Goal: Information Seeking & Learning: Find specific page/section

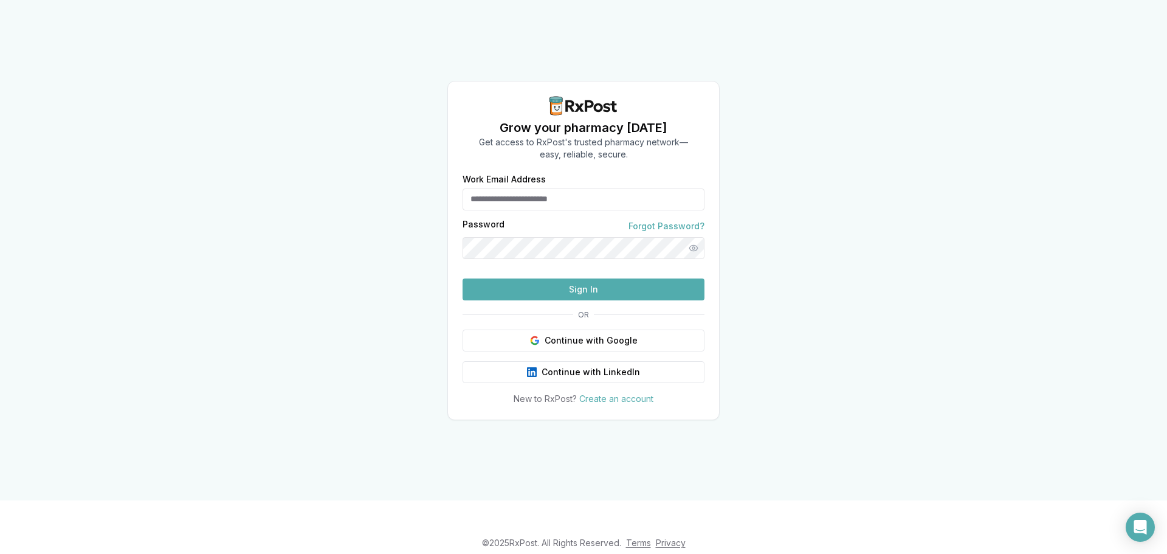
type input "**********"
click at [563, 300] on button "Sign In" at bounding box center [583, 289] width 242 height 22
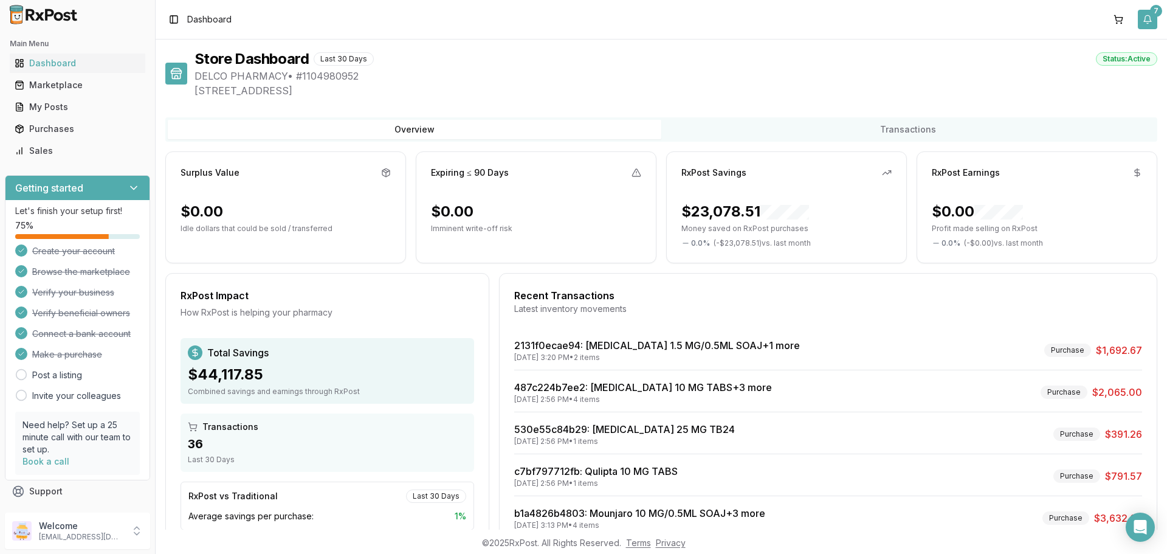
click at [1148, 21] on button "7" at bounding box center [1146, 19] width 19 height 19
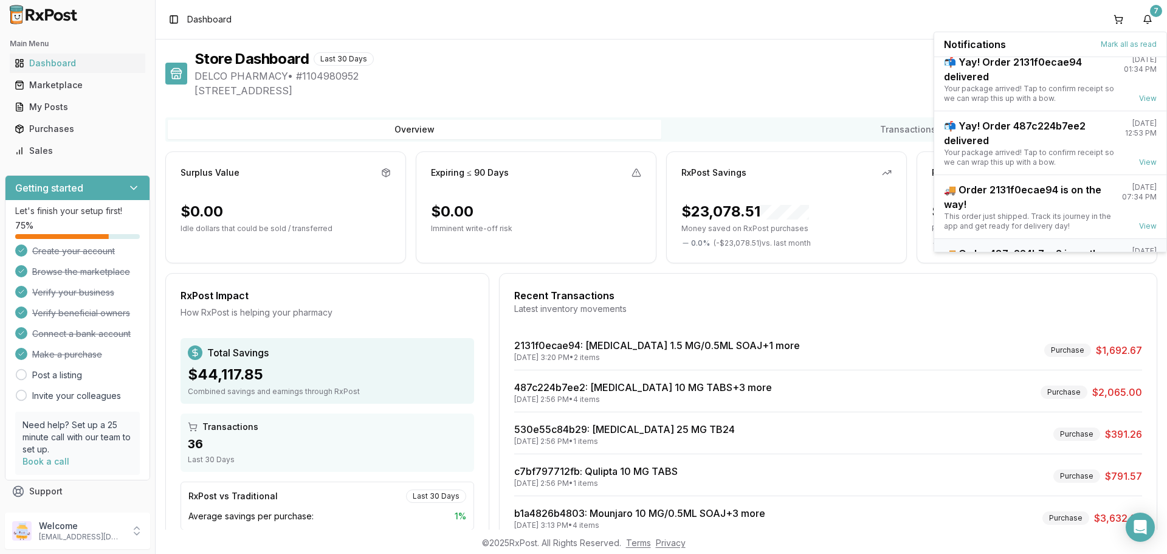
scroll to position [159, 0]
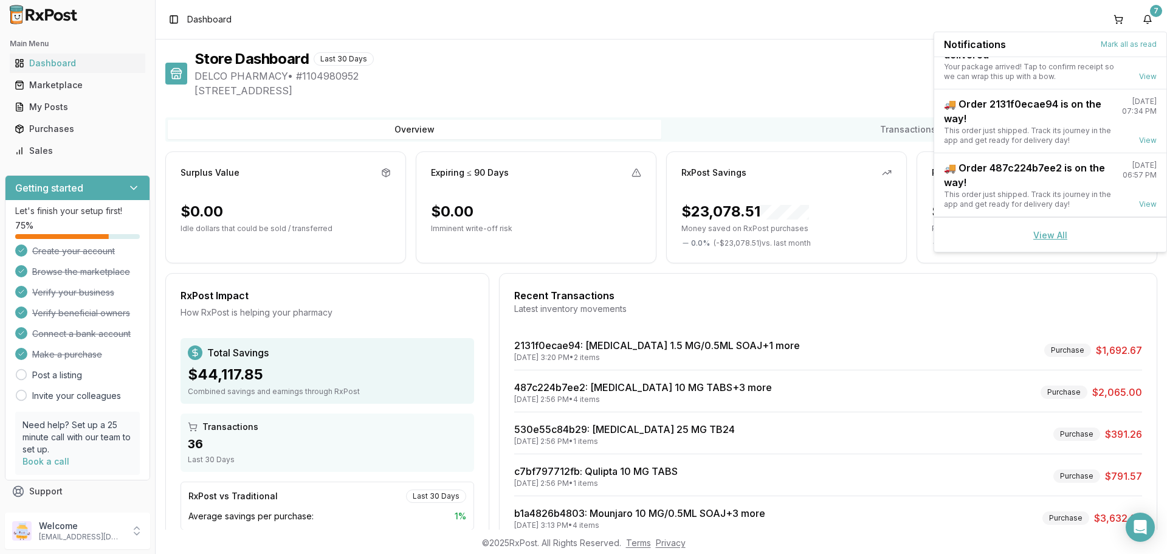
click at [1054, 234] on link "View All" at bounding box center [1050, 235] width 34 height 10
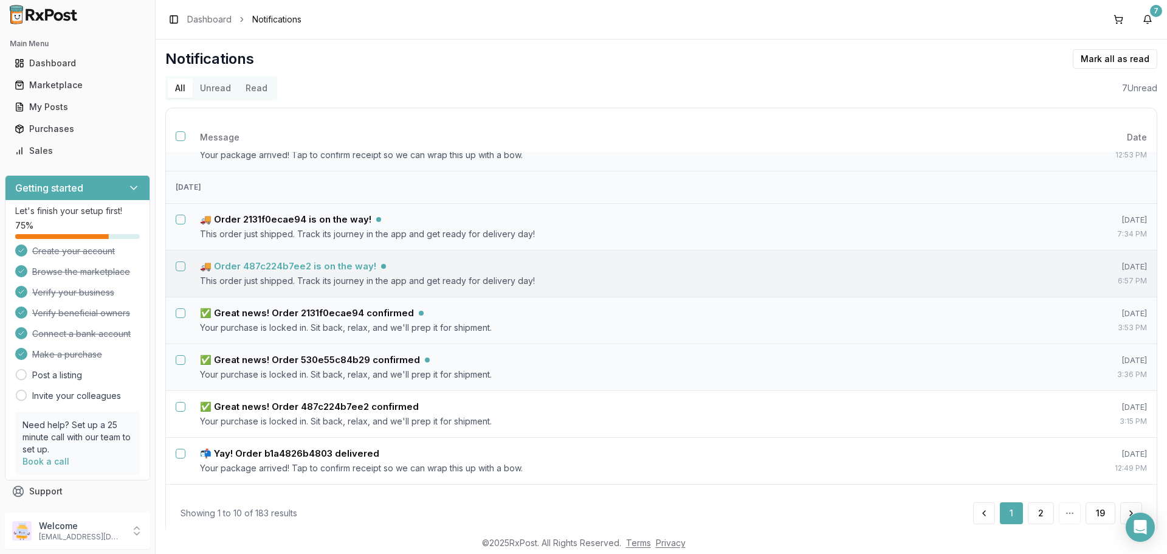
scroll to position [182, 0]
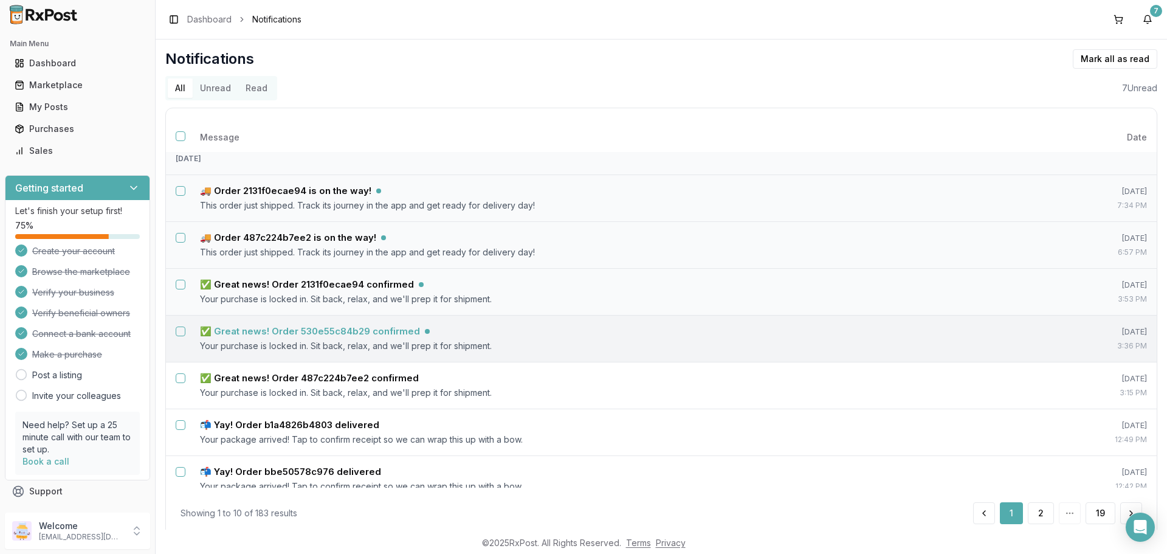
click at [247, 331] on h5 "✅ Great news! Order 530e55c84b29 confirmed" at bounding box center [310, 331] width 220 height 12
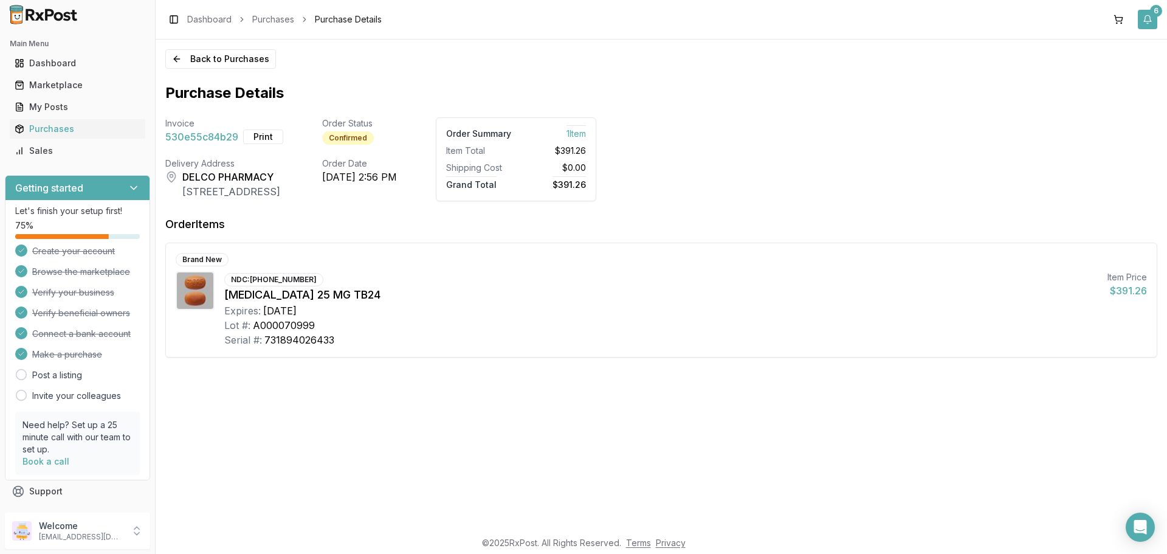
click at [1147, 16] on button "6" at bounding box center [1146, 19] width 19 height 19
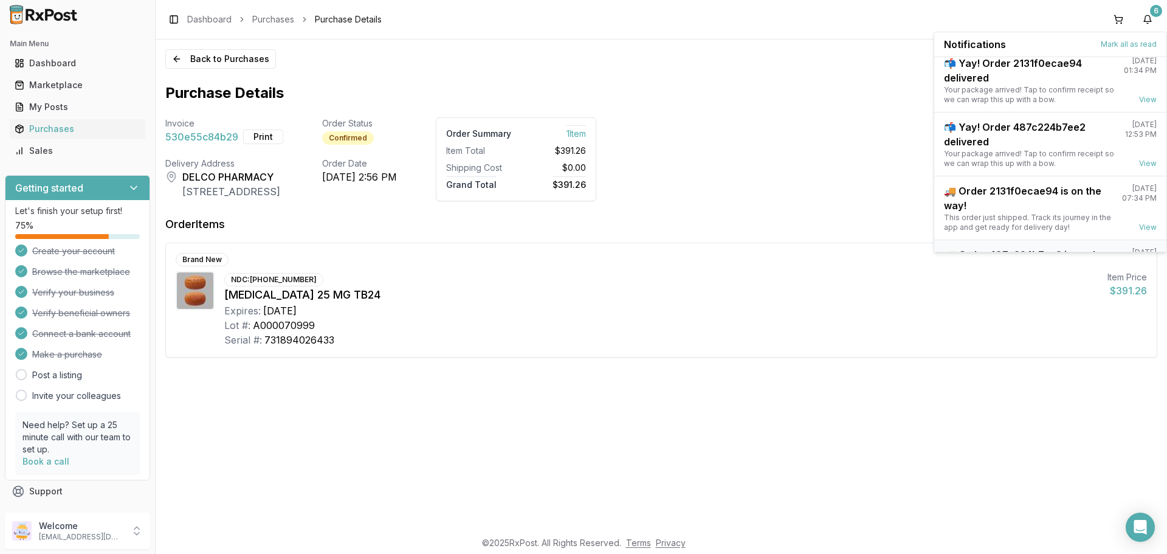
scroll to position [159, 0]
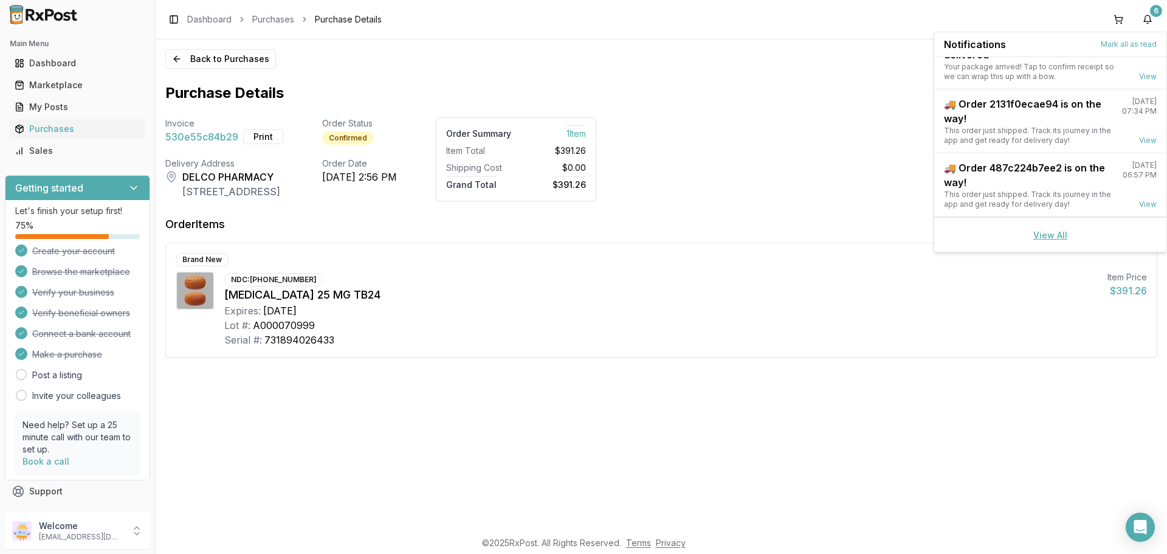
click at [1053, 235] on link "View All" at bounding box center [1050, 235] width 34 height 10
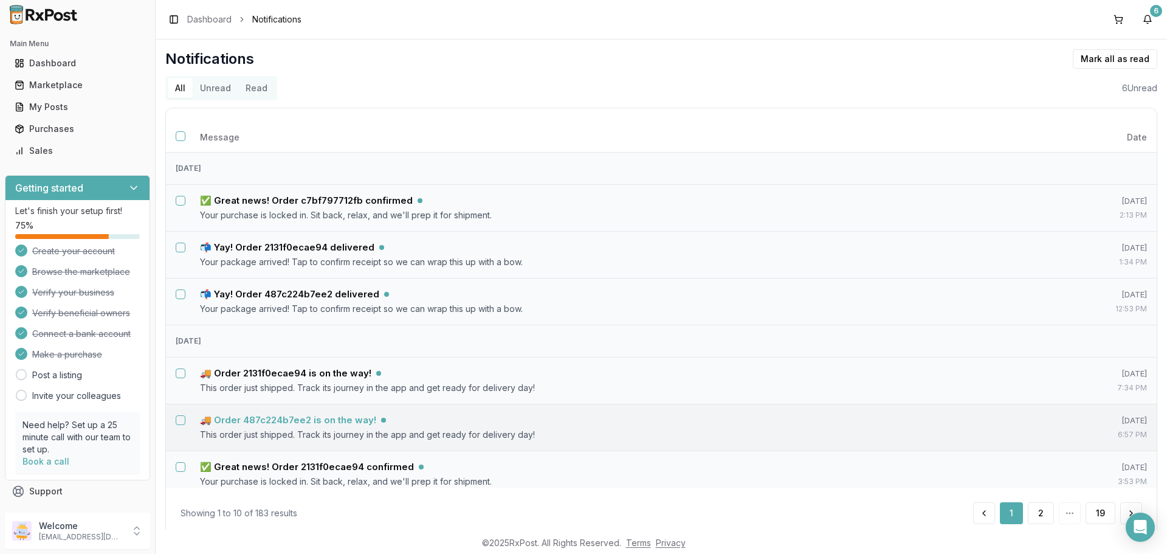
click at [345, 422] on h5 "🚚 Order 487c224b7ee2 is on the way!" at bounding box center [288, 420] width 176 height 12
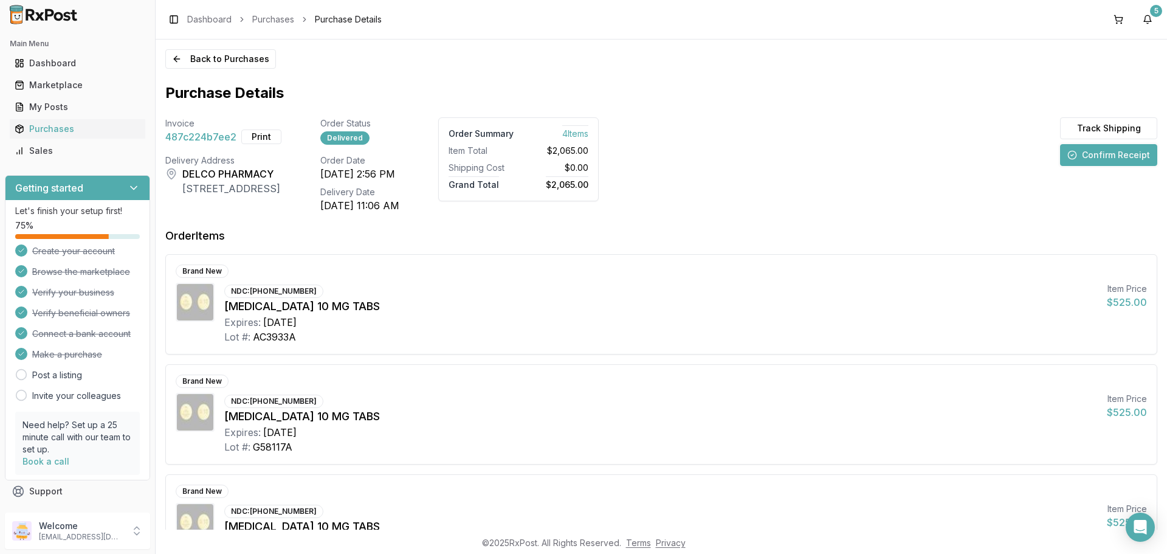
click at [1096, 155] on button "Confirm Receipt" at bounding box center [1108, 155] width 97 height 22
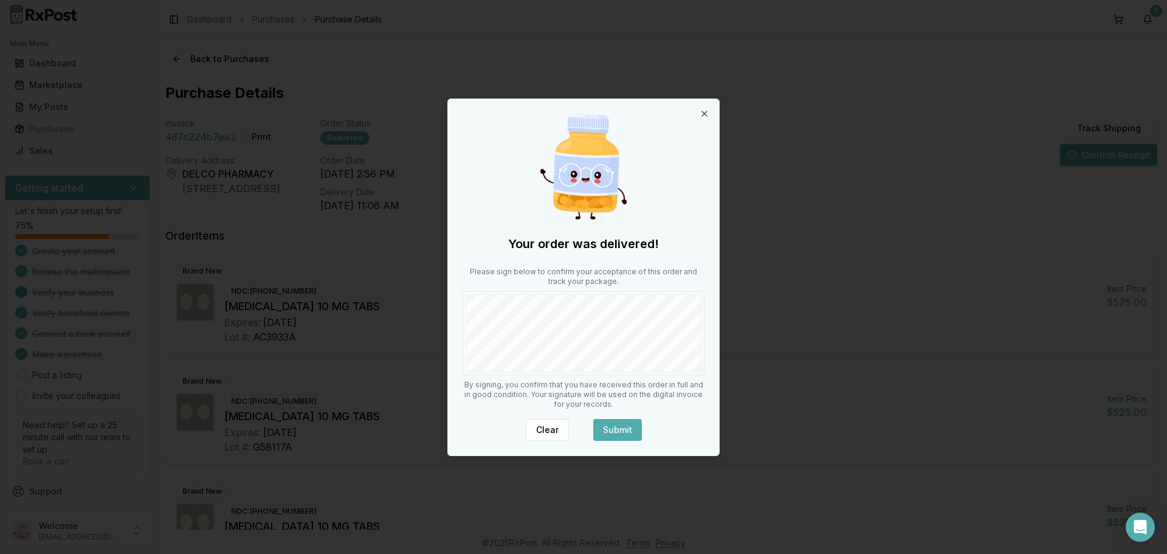
drag, startPoint x: 619, startPoint y: 427, endPoint x: 575, endPoint y: 375, distance: 67.7
click at [619, 426] on button "Submit" at bounding box center [617, 430] width 49 height 22
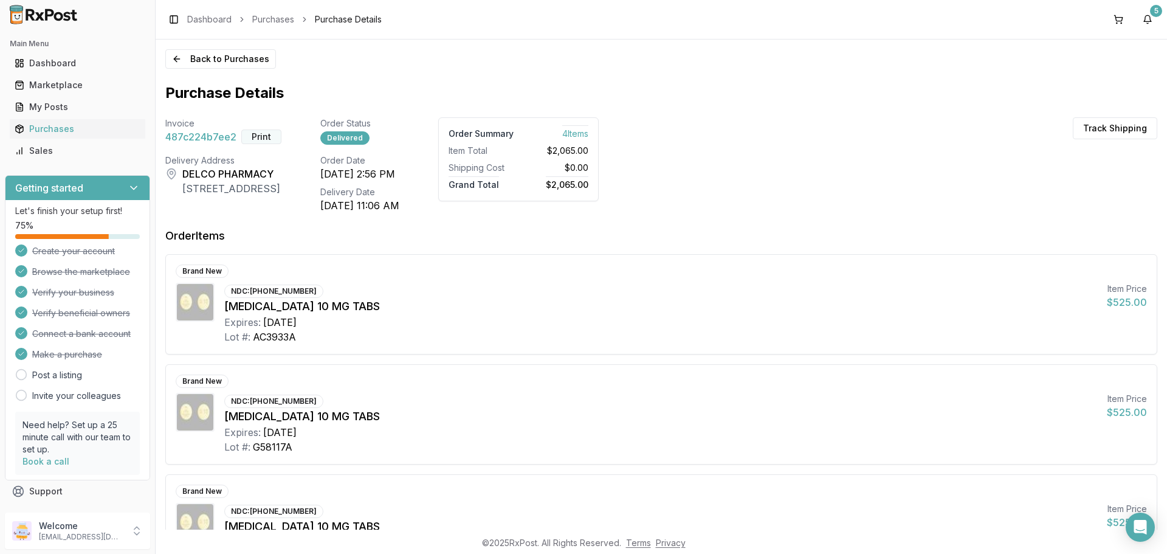
click at [264, 137] on button "Print" at bounding box center [261, 136] width 40 height 15
click at [1151, 18] on button "5" at bounding box center [1146, 19] width 19 height 19
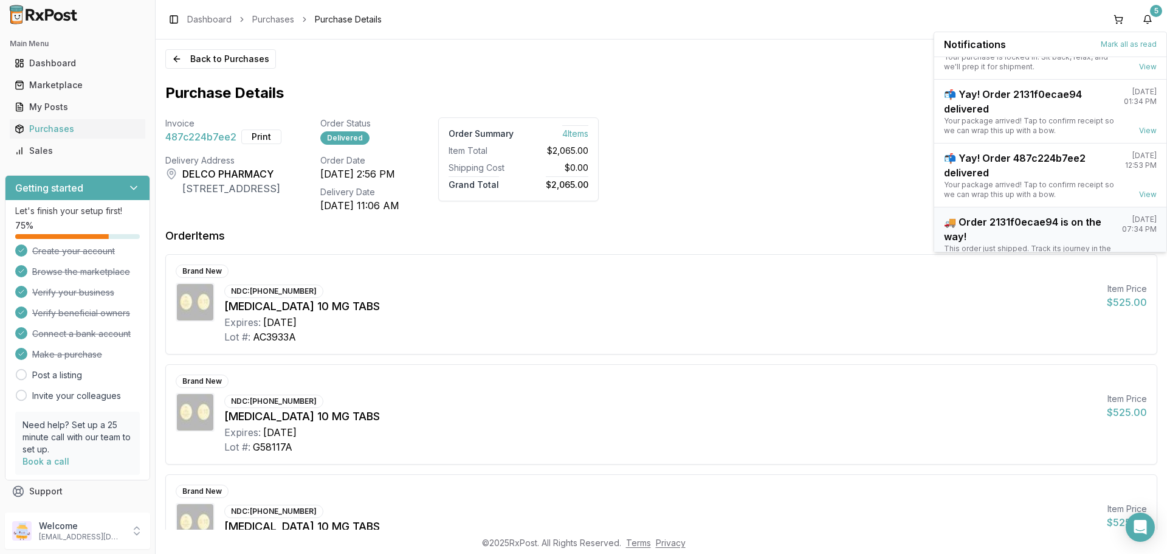
scroll to position [95, 0]
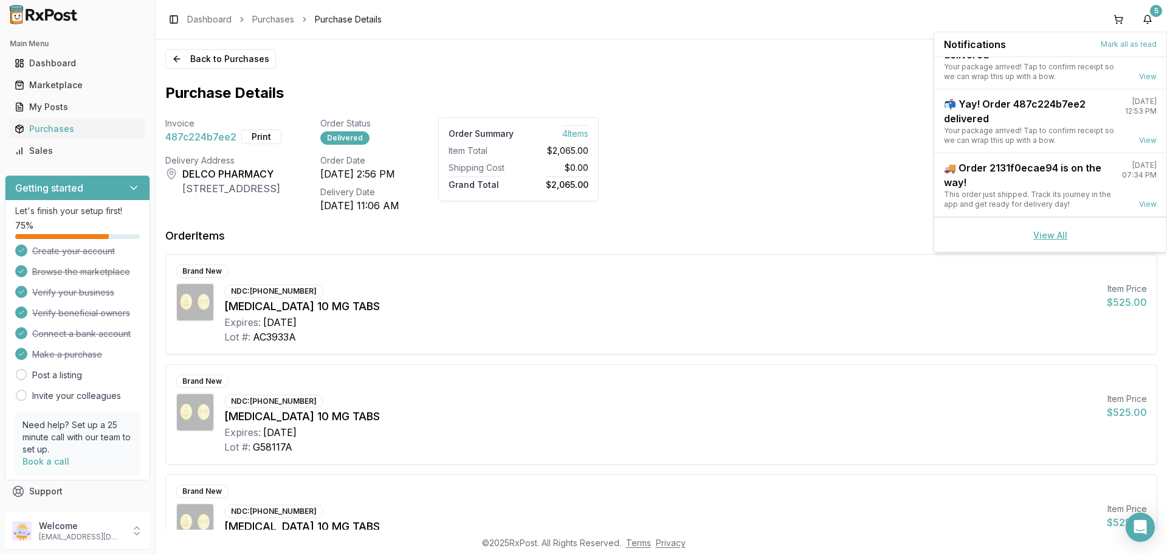
click at [1033, 233] on link "View All" at bounding box center [1050, 235] width 34 height 10
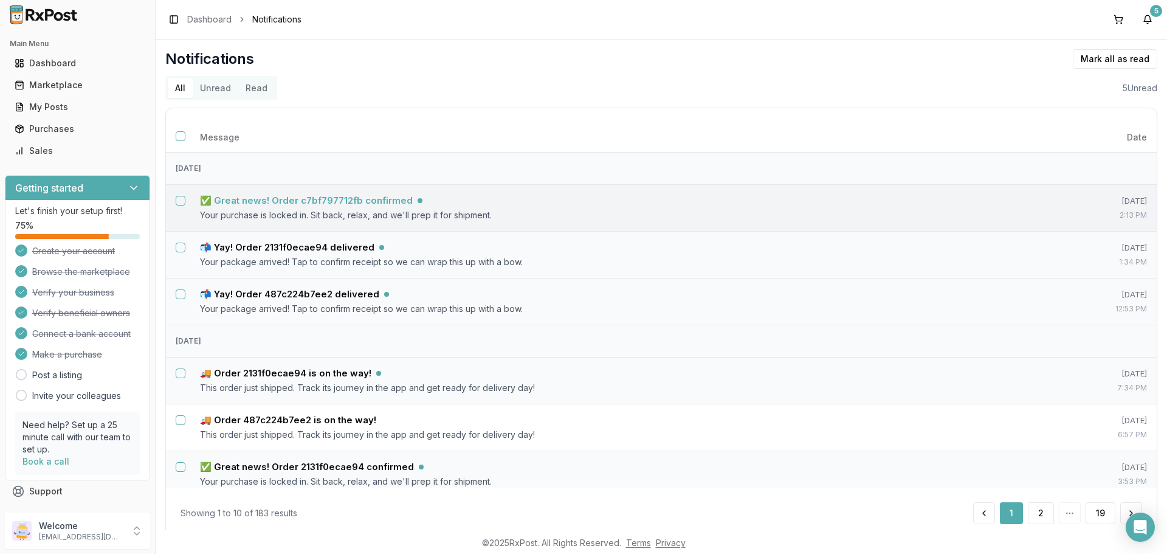
click at [287, 202] on h5 "✅ Great news! Order c7bf797712fb confirmed" at bounding box center [306, 200] width 213 height 12
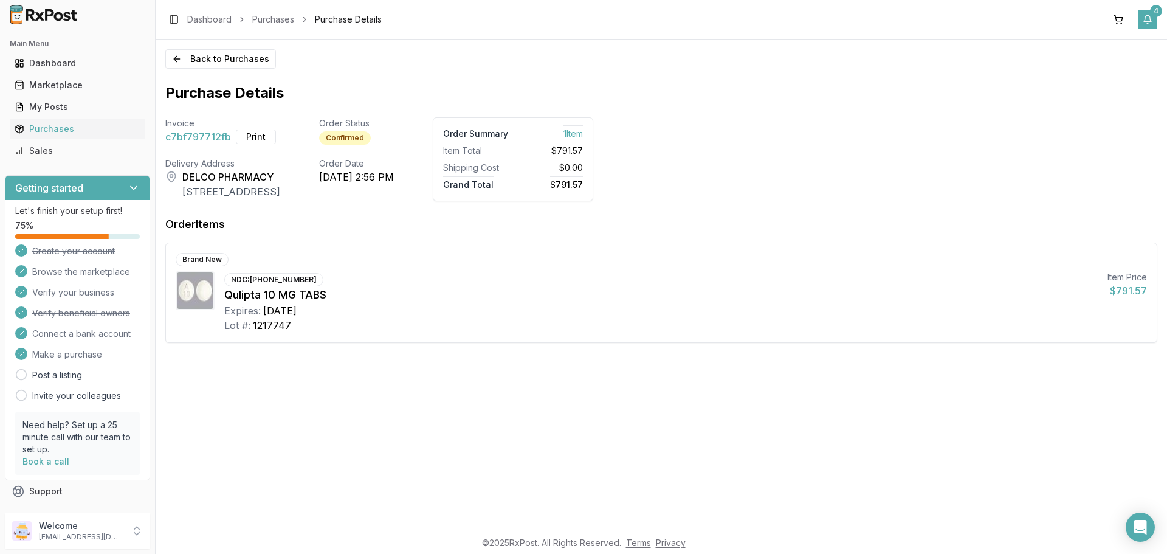
click at [1151, 21] on button "4" at bounding box center [1146, 19] width 19 height 19
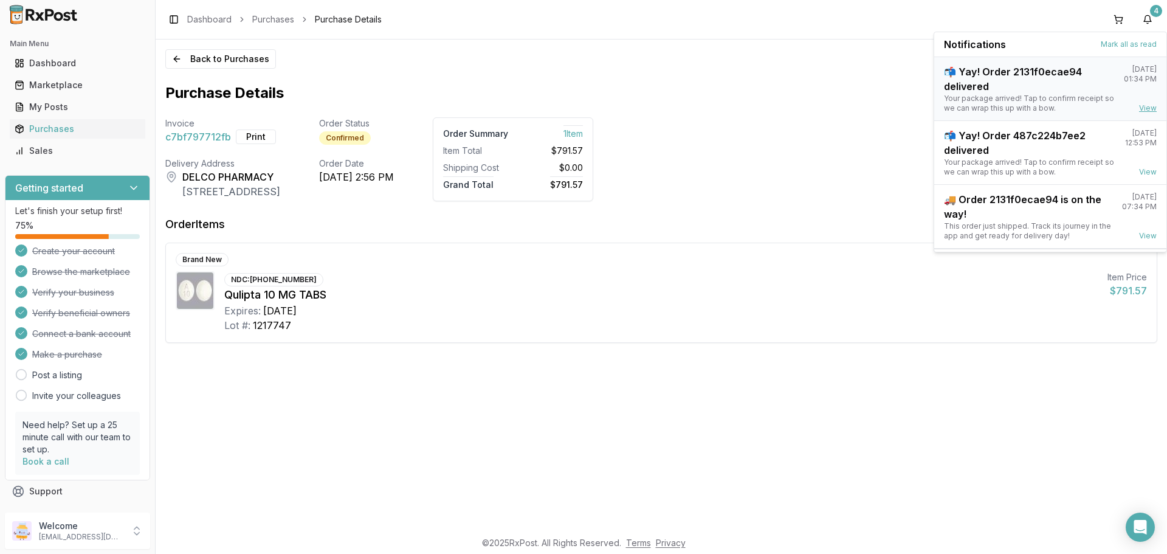
click at [1147, 109] on link "View" at bounding box center [1148, 108] width 18 height 10
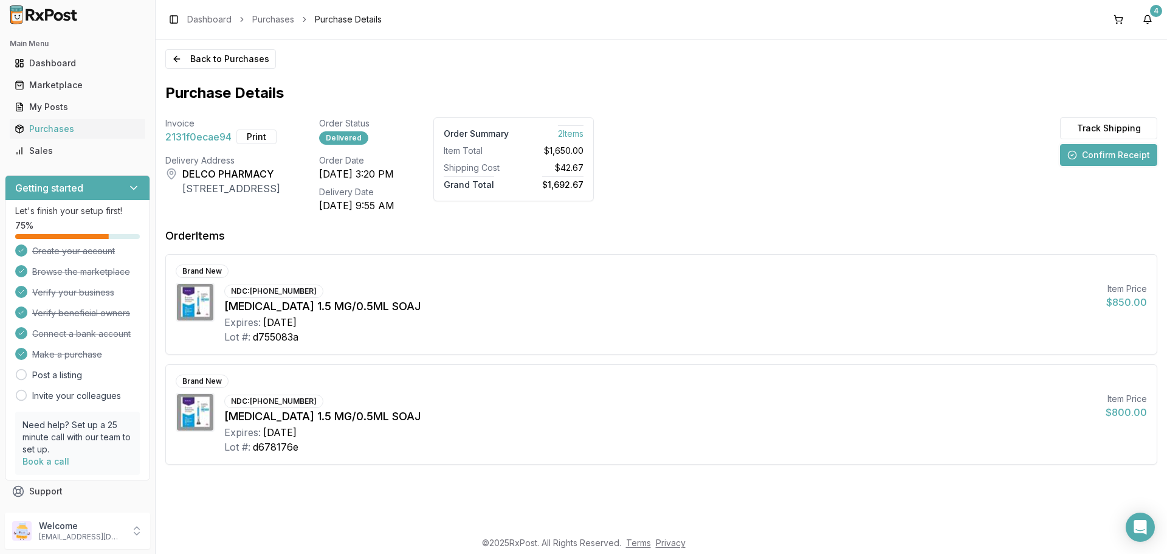
click at [1106, 156] on button "Confirm Receipt" at bounding box center [1108, 155] width 97 height 22
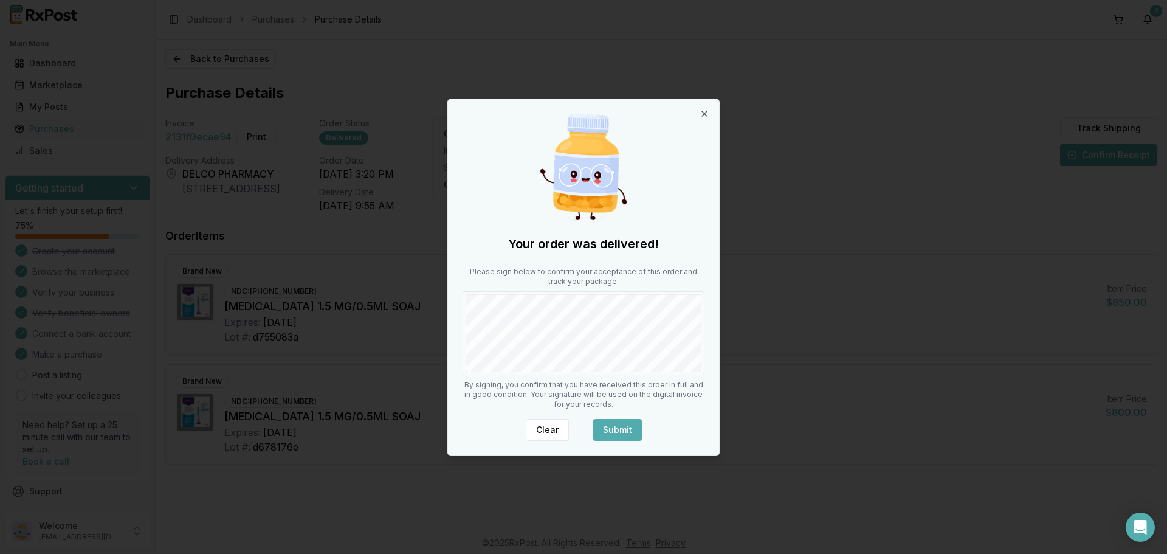
click at [612, 419] on button "Submit" at bounding box center [617, 430] width 49 height 22
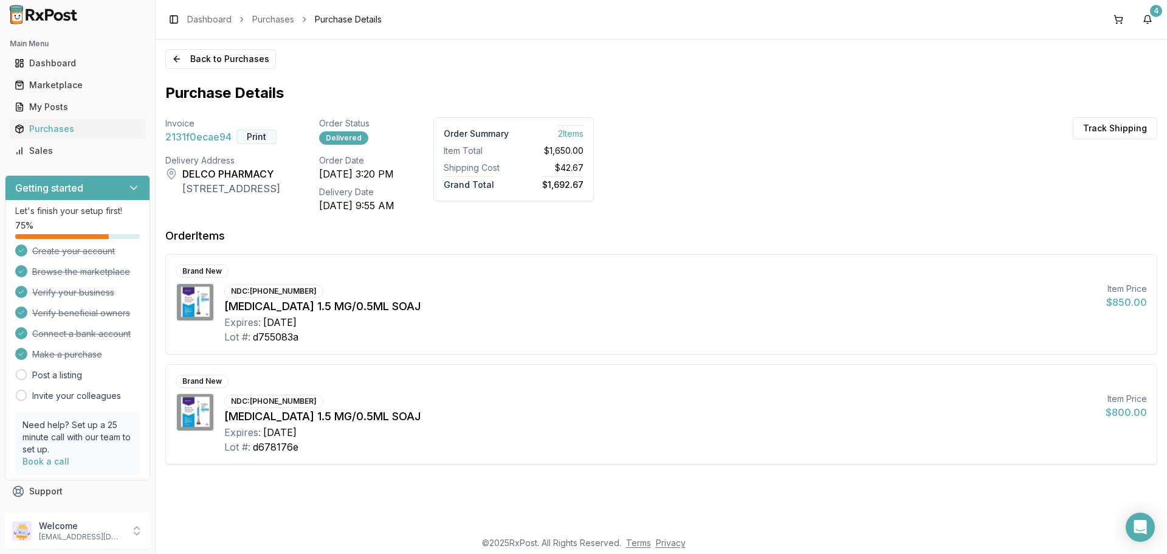
click at [264, 139] on button "Print" at bounding box center [256, 136] width 40 height 15
click at [1150, 18] on button "4" at bounding box center [1146, 19] width 19 height 19
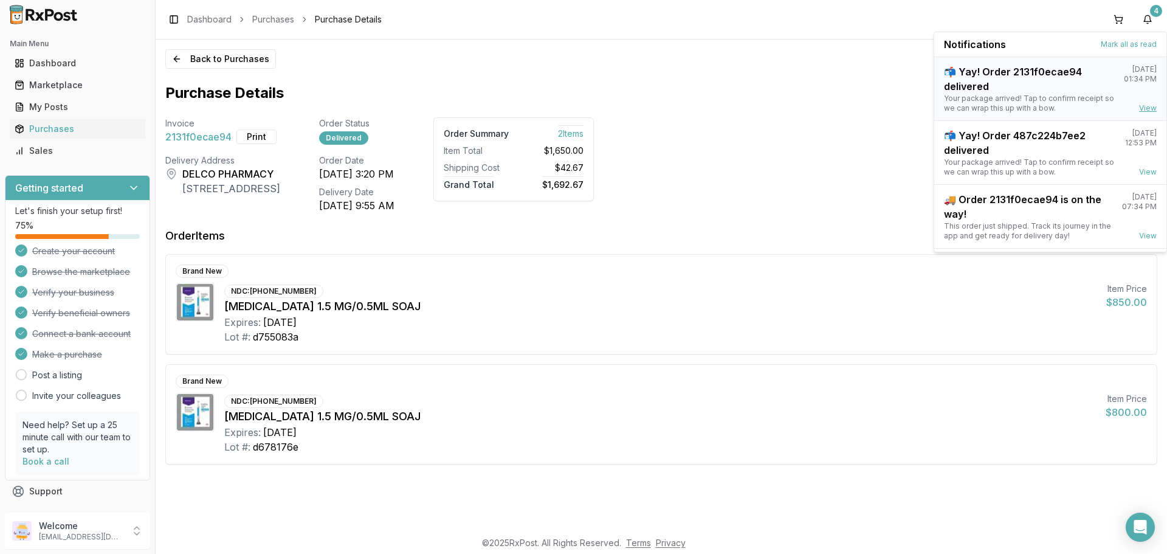
click at [1145, 108] on link "View" at bounding box center [1148, 108] width 18 height 10
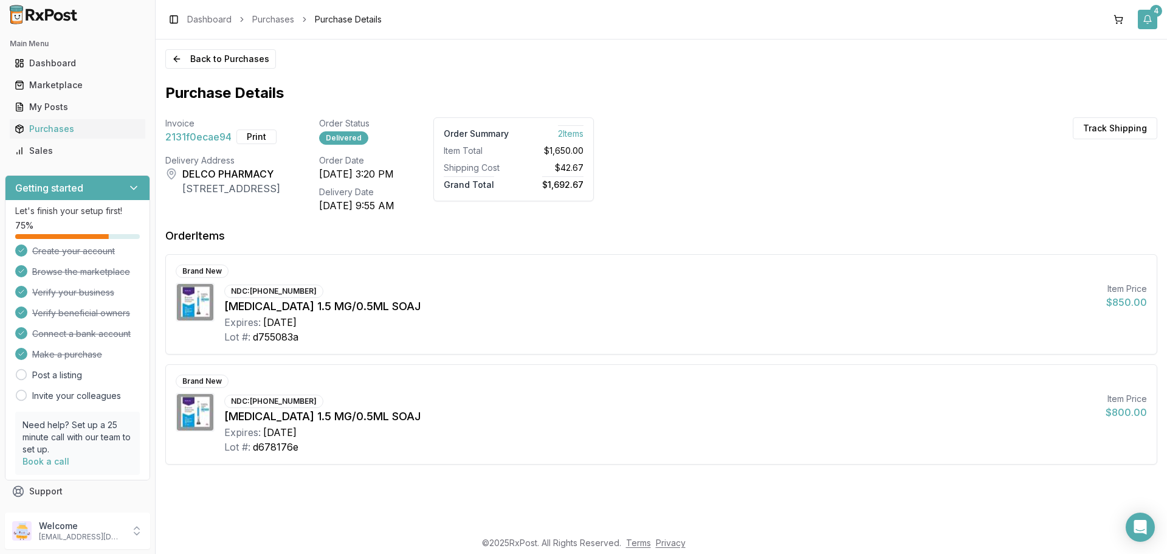
click at [1149, 13] on button "4" at bounding box center [1146, 19] width 19 height 19
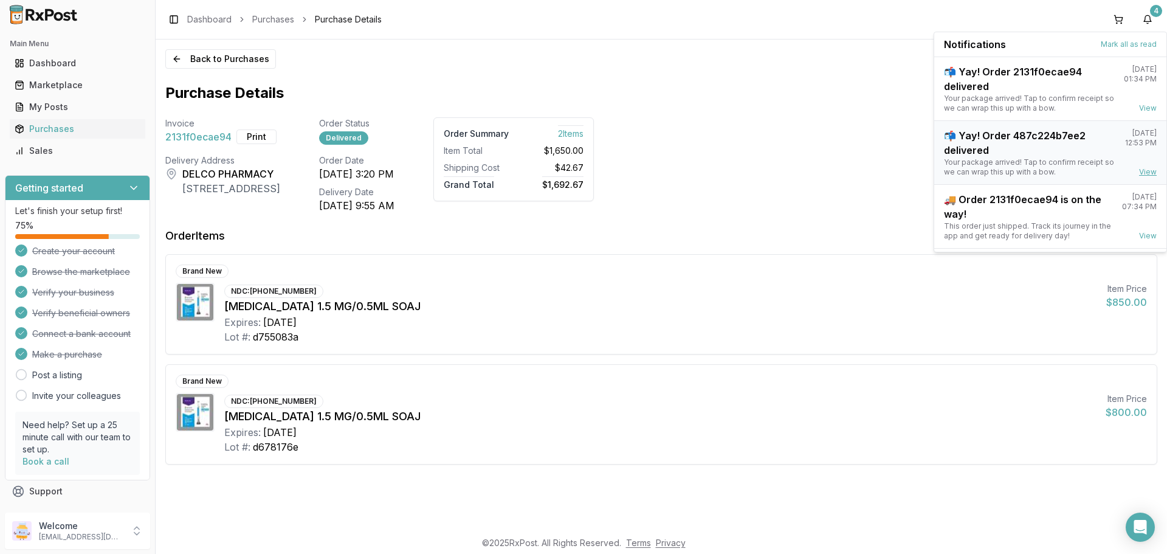
click at [1144, 169] on link "View" at bounding box center [1148, 172] width 18 height 10
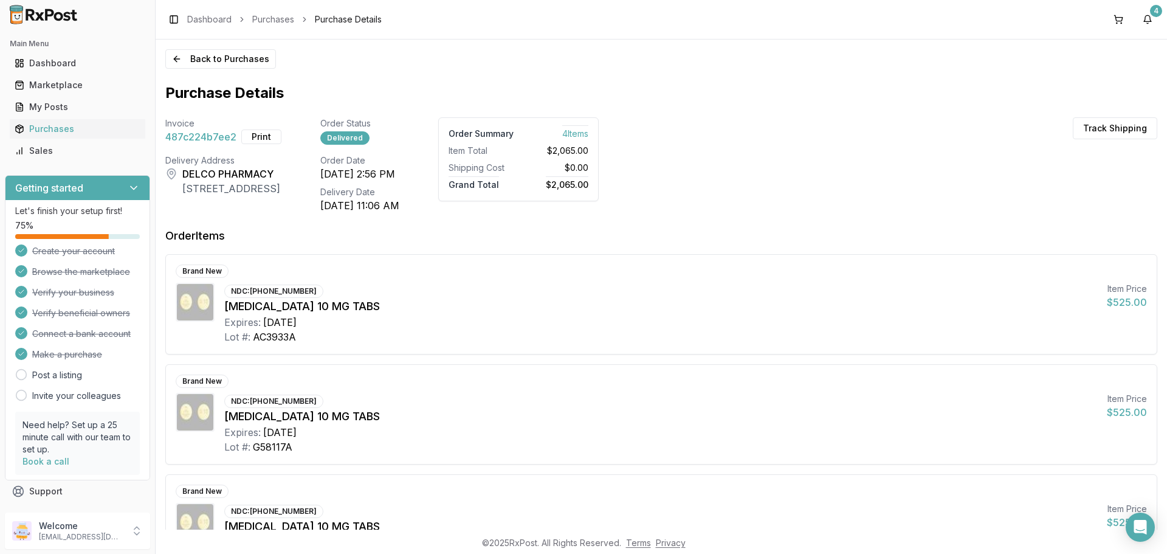
drag, startPoint x: 1149, startPoint y: 20, endPoint x: 1144, endPoint y: 29, distance: 10.3
click at [1150, 20] on button "4" at bounding box center [1146, 19] width 19 height 19
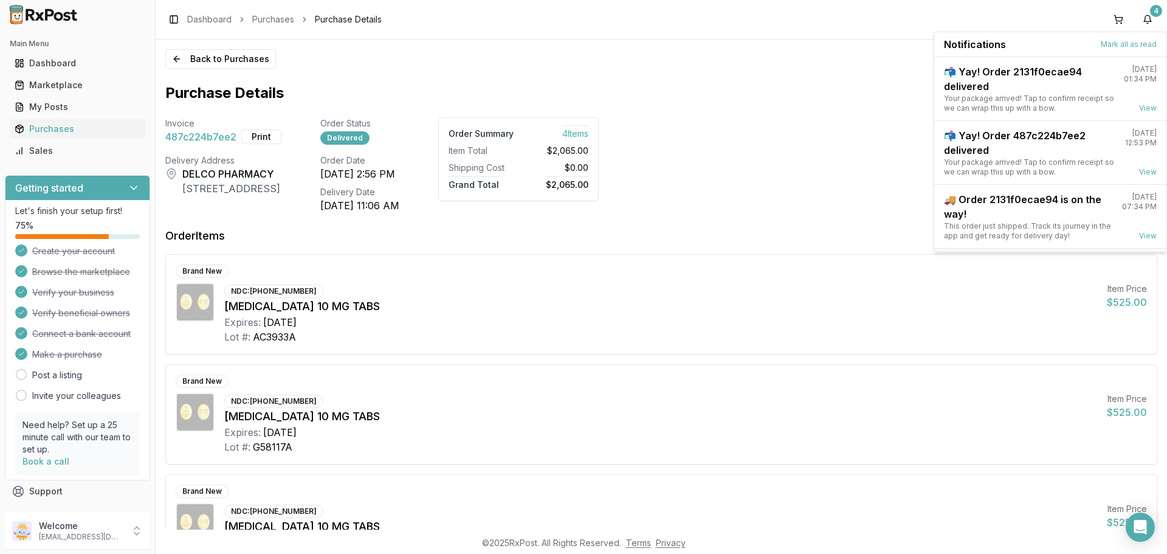
scroll to position [95, 0]
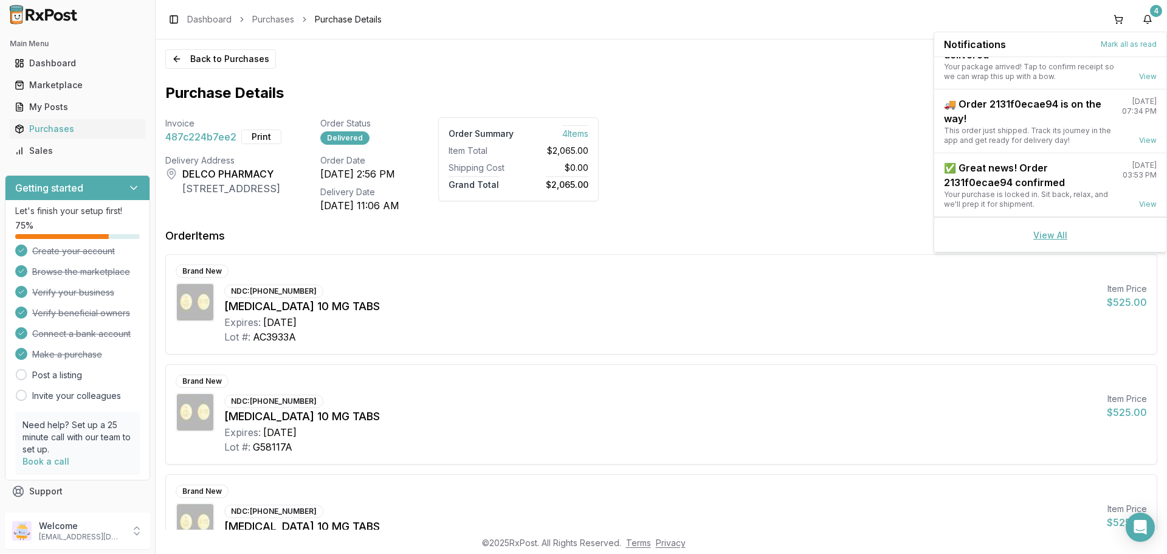
click at [1045, 230] on link "View All" at bounding box center [1050, 235] width 34 height 10
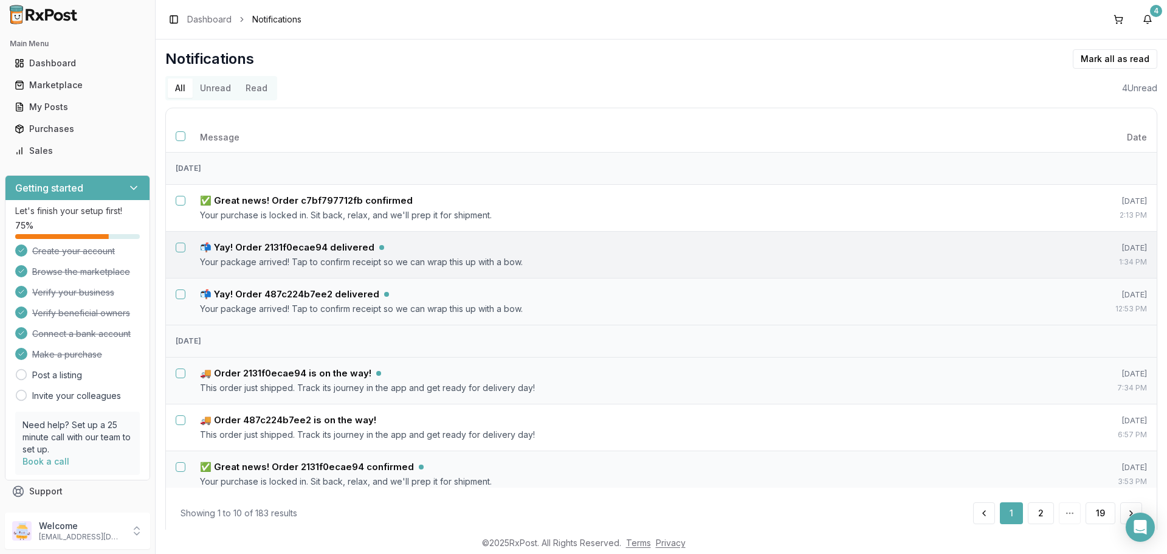
click at [182, 247] on button "Select notification: 📬 Yay! Order 2131f0ecae94 delivered" at bounding box center [181, 247] width 10 height 10
click at [181, 290] on button "Select notification: 📬 Yay! Order 487c224b7ee2 delivered" at bounding box center [181, 294] width 10 height 10
click at [180, 376] on button "Select notification: 🚚 Order 2131f0ecae94 is on the way!" at bounding box center [181, 373] width 10 height 10
click at [1060, 58] on button "Mark as read" at bounding box center [1060, 58] width 72 height 19
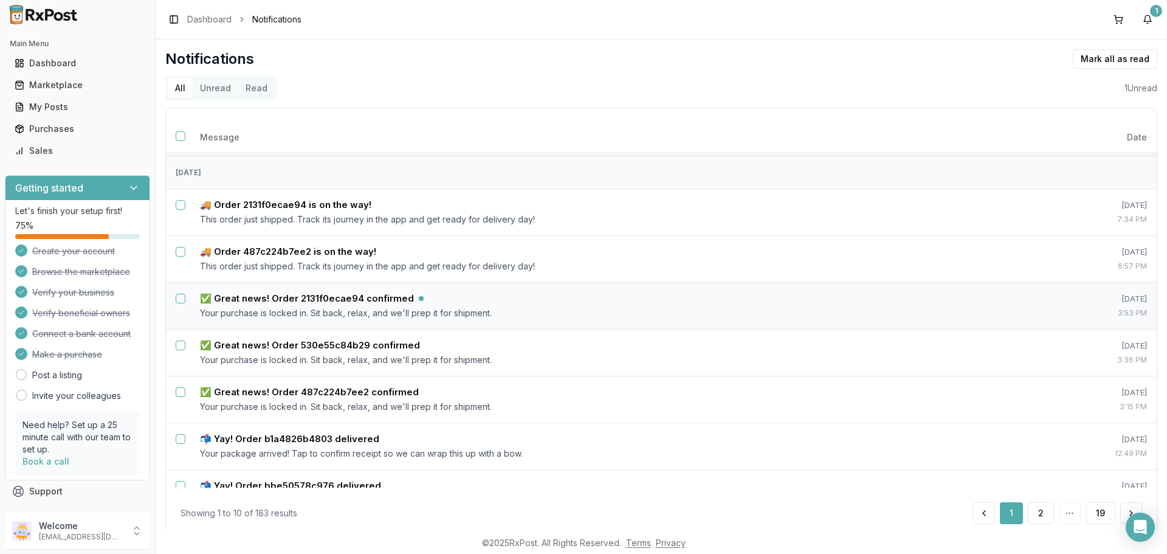
scroll to position [182, 0]
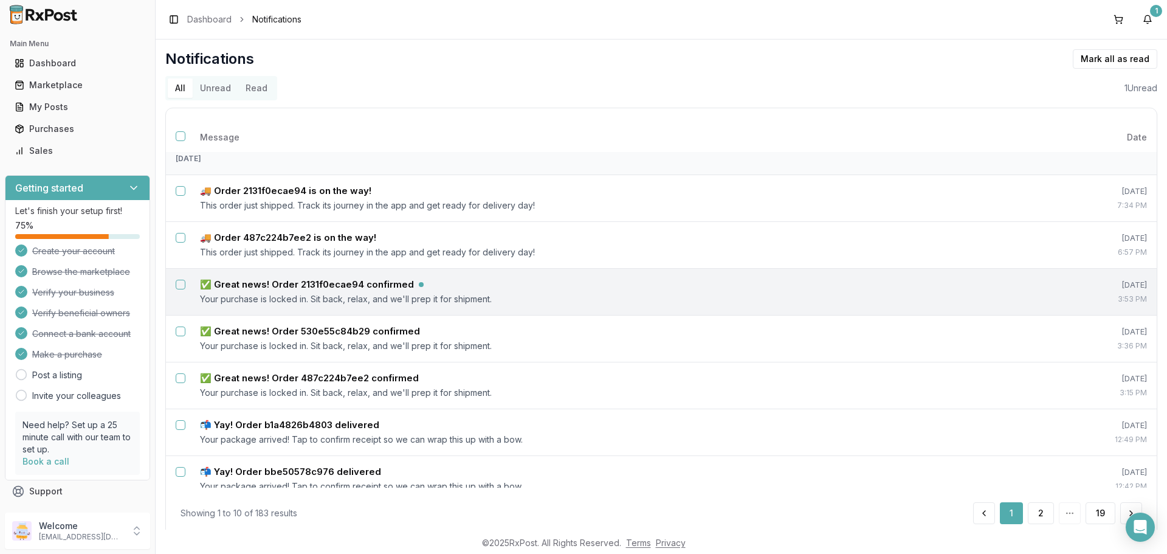
click at [180, 284] on button "Select notification: ✅ Great news! Order 2131f0ecae94 confirmed" at bounding box center [181, 284] width 10 height 10
drag, startPoint x: 1074, startPoint y: 59, endPoint x: 1075, endPoint y: 74, distance: 15.2
click at [1074, 60] on button "Mark as read" at bounding box center [1060, 58] width 72 height 19
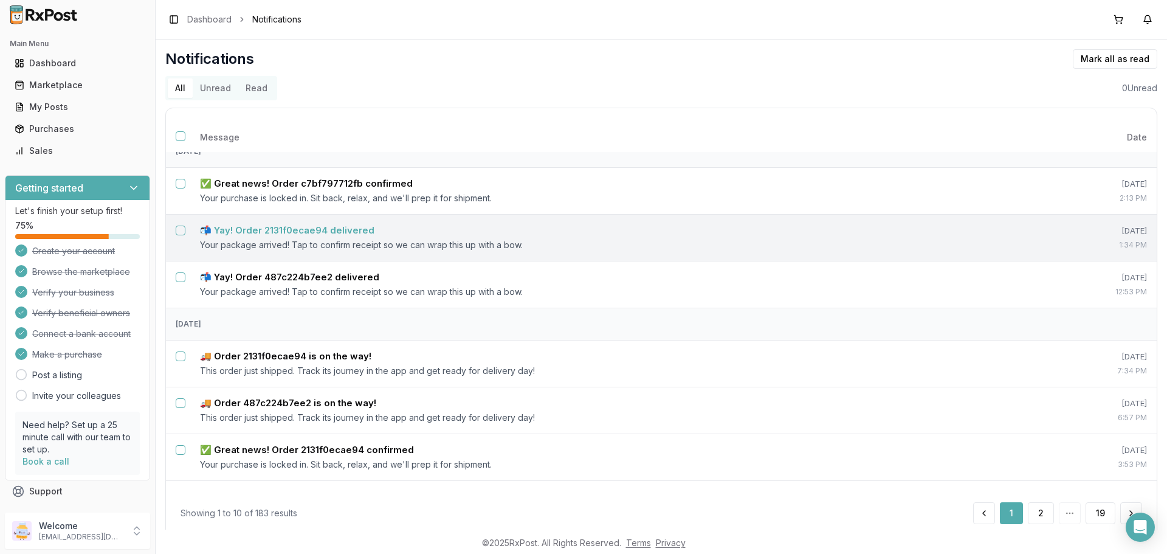
scroll to position [0, 0]
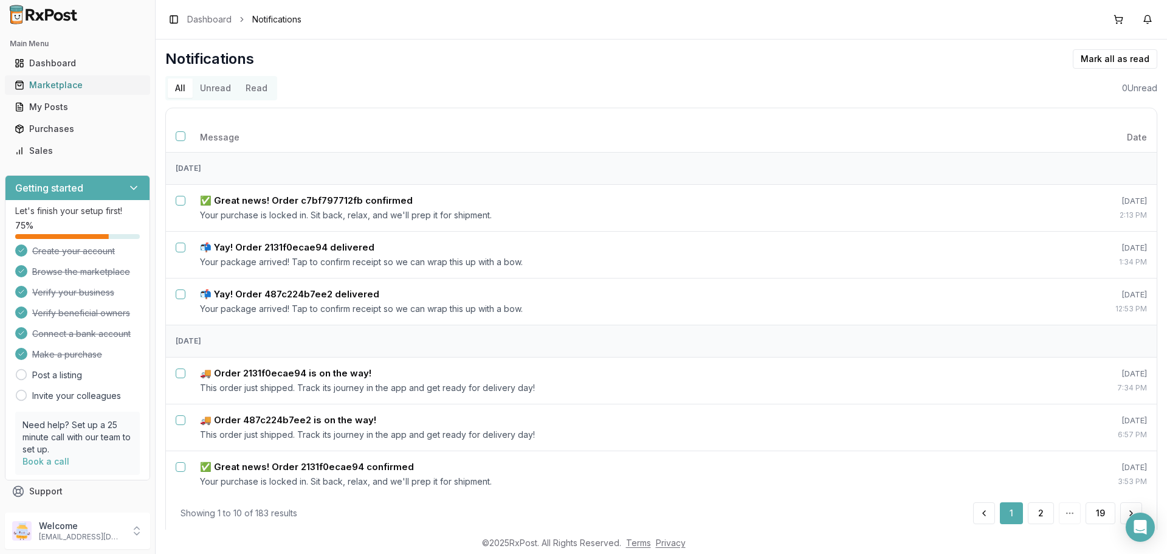
click at [66, 85] on div "Marketplace" at bounding box center [78, 85] width 126 height 12
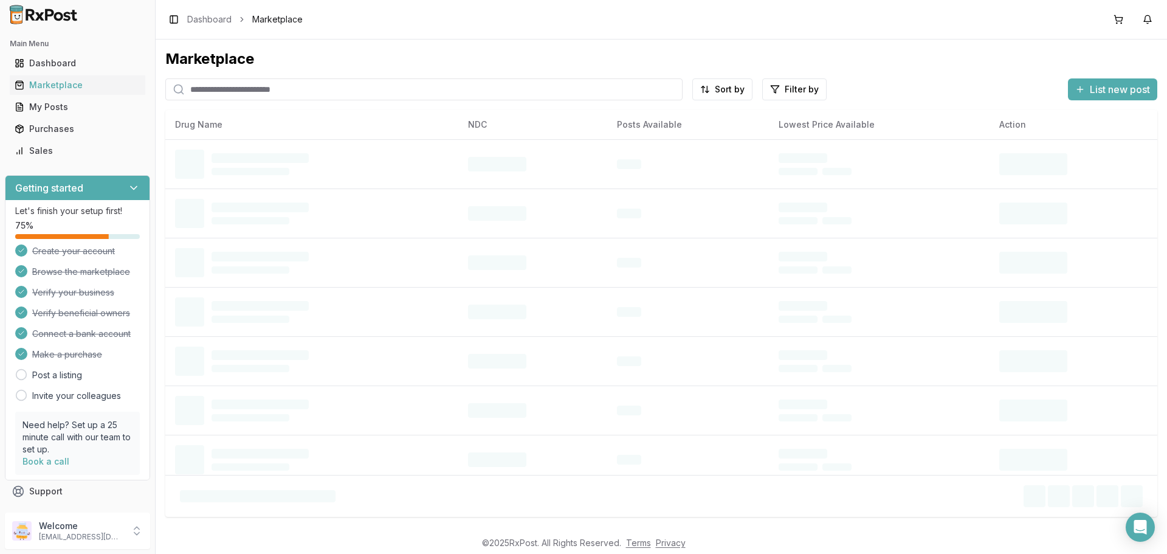
click at [324, 86] on input "search" at bounding box center [423, 89] width 517 height 22
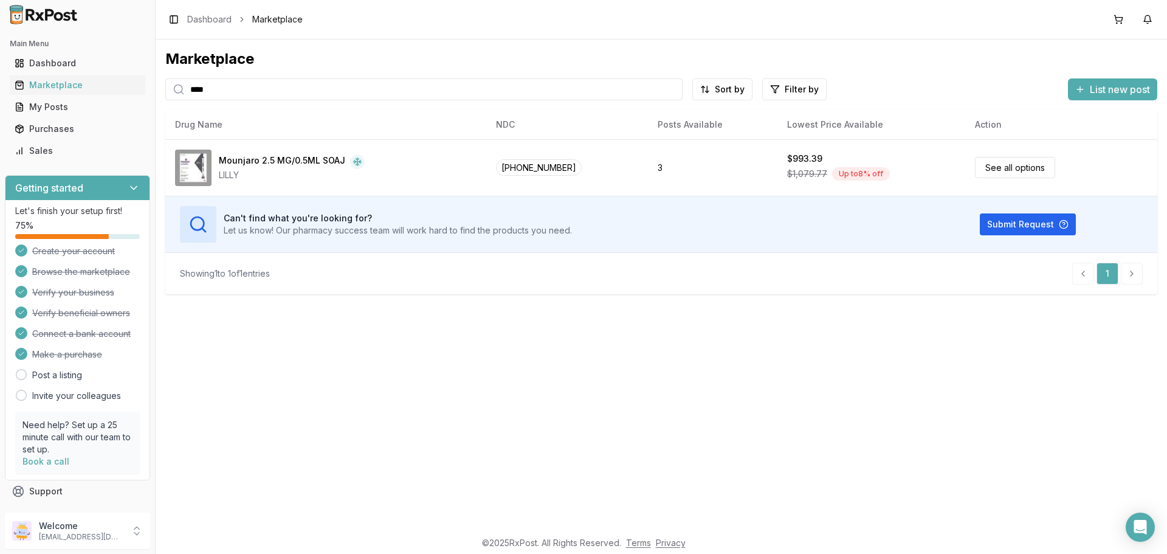
type input "****"
